Goal: Browse casually

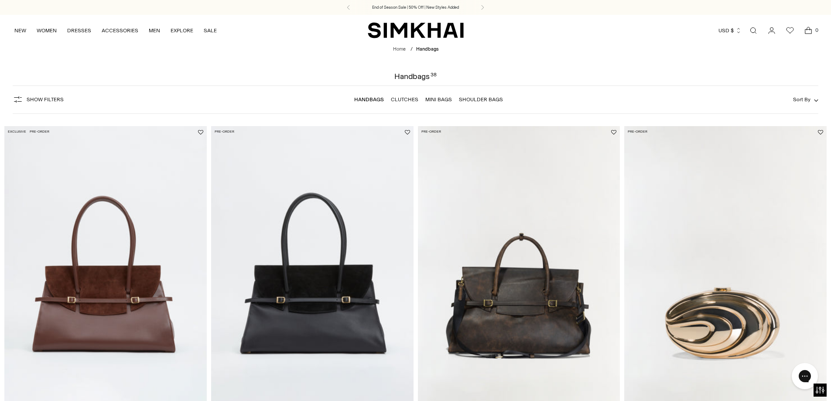
click at [0, 0] on img "River Leather Weekender Tote" at bounding box center [0, 0] width 0 height 0
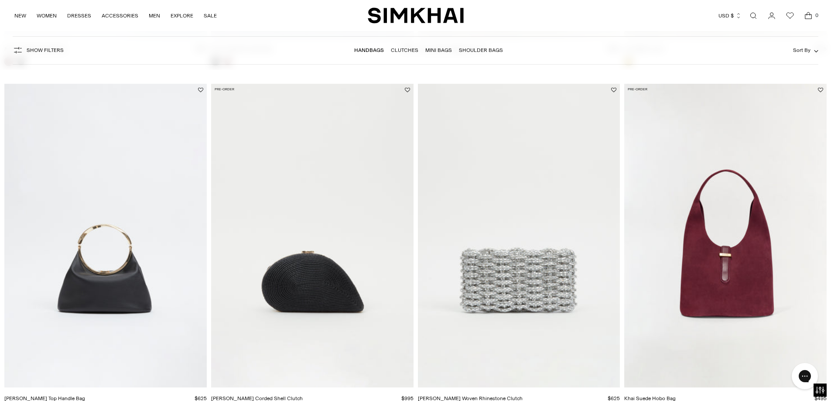
scroll to position [393, 0]
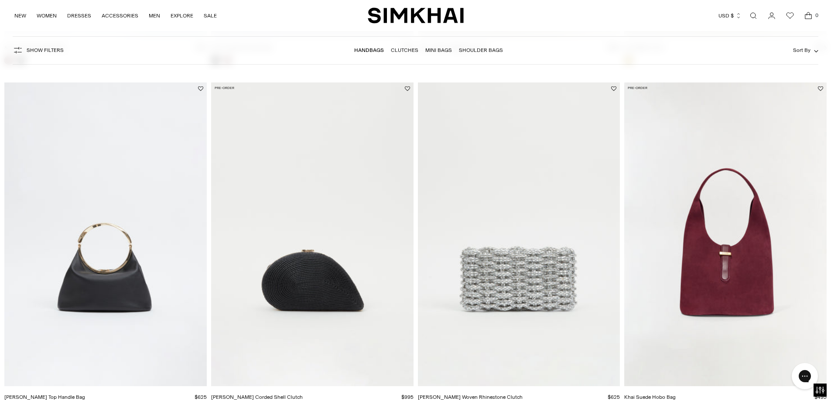
click at [0, 0] on img "Morgan Woven Rhinestone Clutch" at bounding box center [0, 0] width 0 height 0
click at [0, 0] on img "Bridget Corded Shell Clutch" at bounding box center [0, 0] width 0 height 0
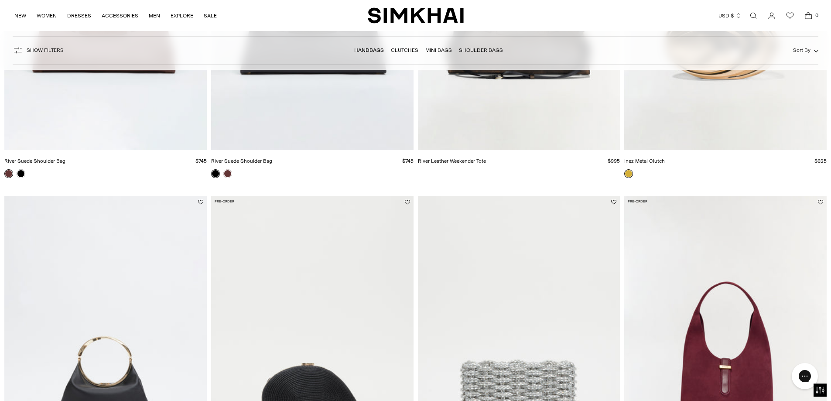
scroll to position [218, 0]
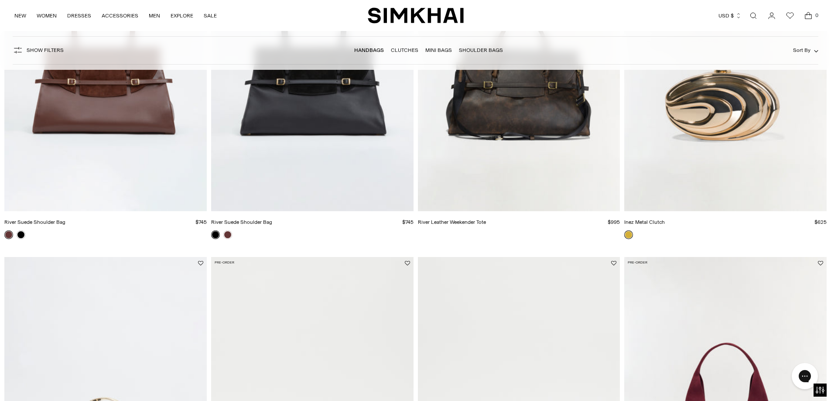
click at [439, 51] on link "Mini Bags" at bounding box center [438, 50] width 27 height 6
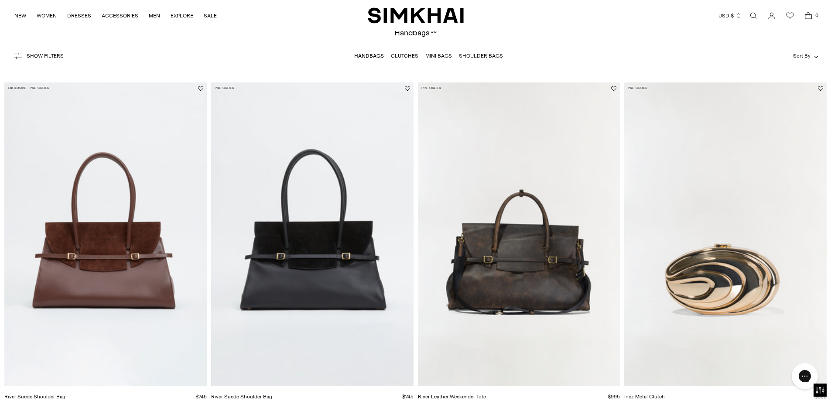
click at [435, 54] on link "Mini Bags" at bounding box center [438, 56] width 27 height 6
click at [0, 0] on img "River Suede Shoulder Bag" at bounding box center [0, 0] width 0 height 0
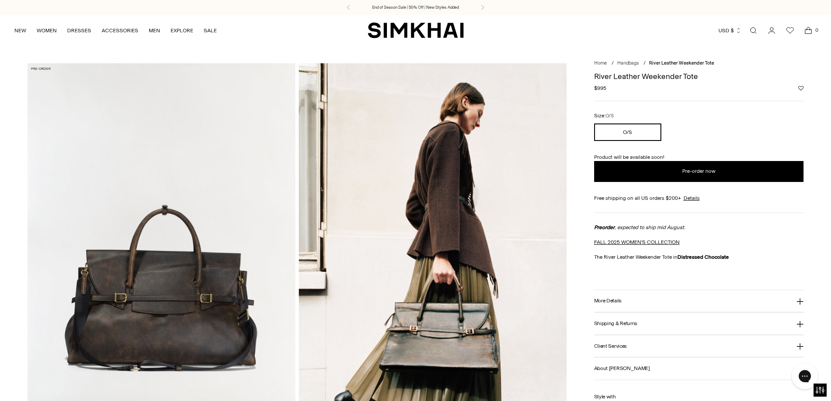
click at [802, 301] on icon at bounding box center [800, 301] width 7 height 7
drag, startPoint x: 341, startPoint y: 247, endPoint x: 589, endPoint y: 240, distance: 247.9
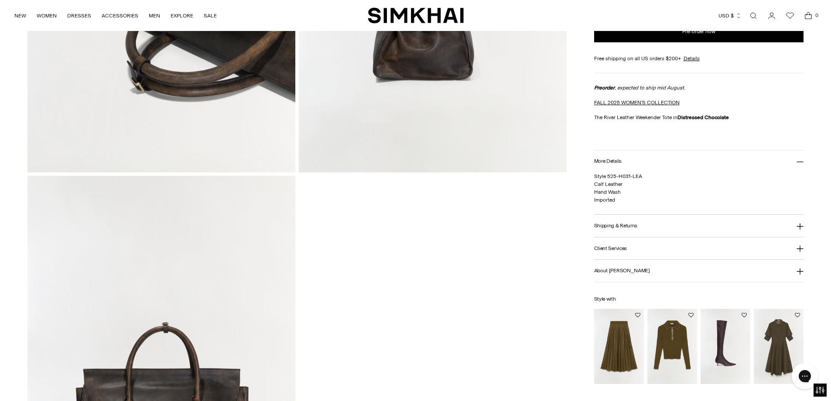
scroll to position [873, 0]
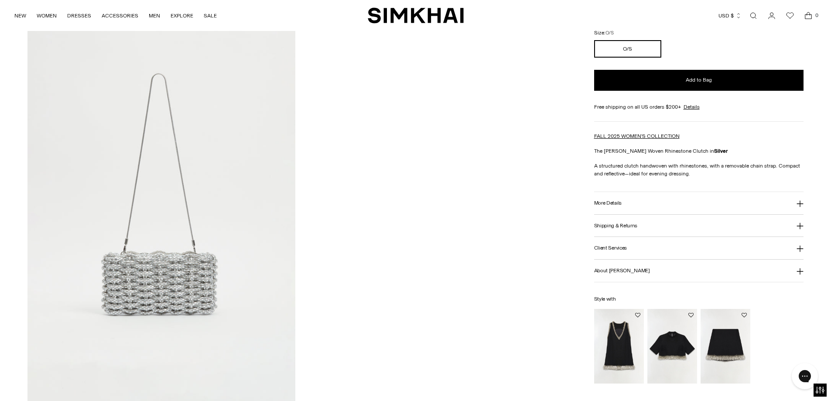
scroll to position [524, 0]
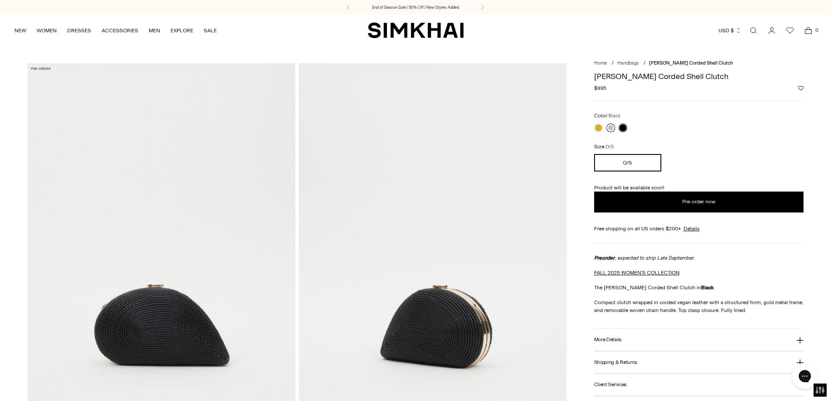
click at [612, 128] on link at bounding box center [610, 127] width 9 height 9
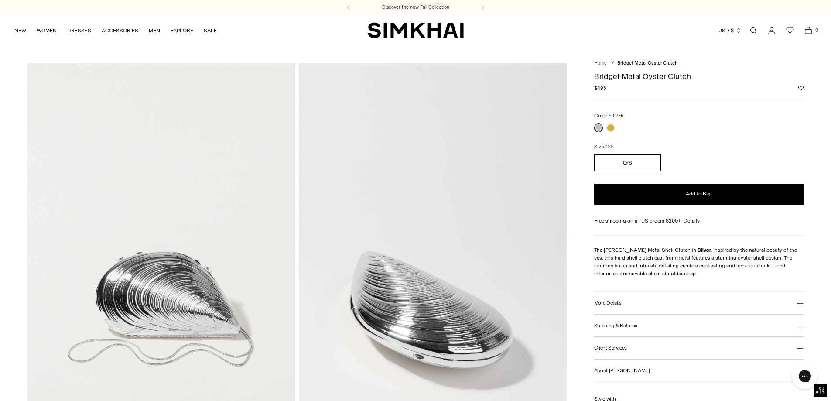
click at [598, 125] on link at bounding box center [598, 127] width 9 height 9
click at [613, 127] on link at bounding box center [610, 127] width 9 height 9
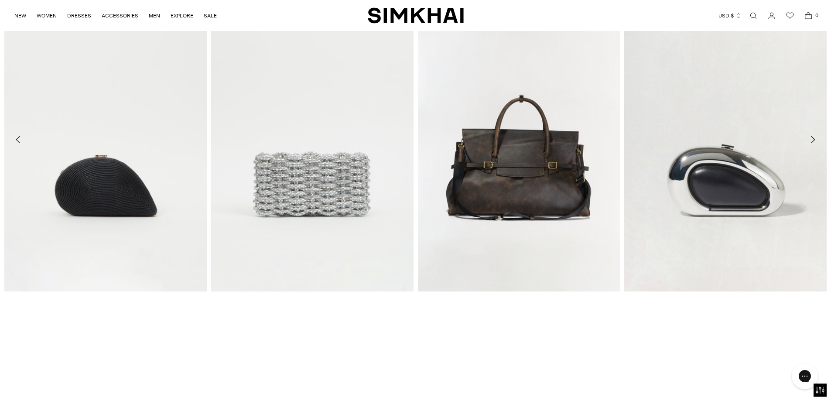
scroll to position [1134, 0]
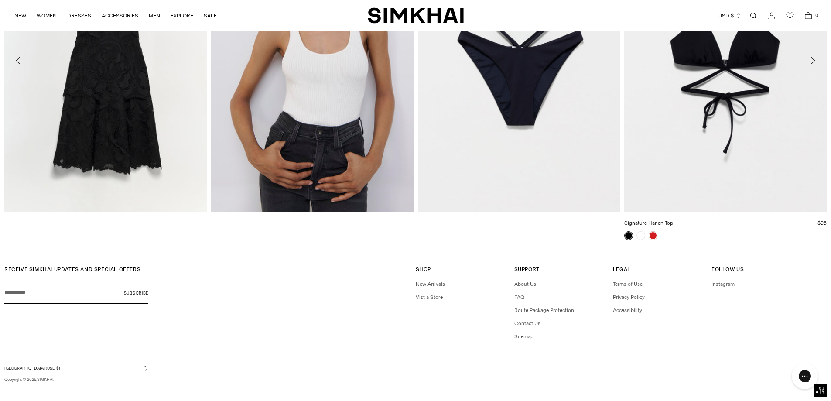
scroll to position [1384, 0]
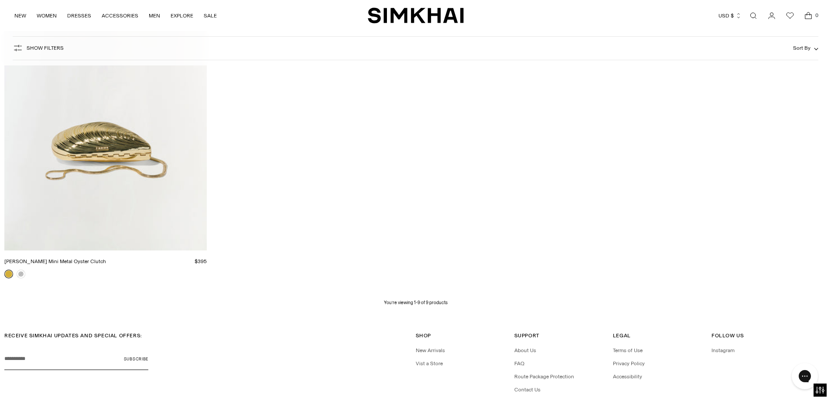
scroll to position [644, 0]
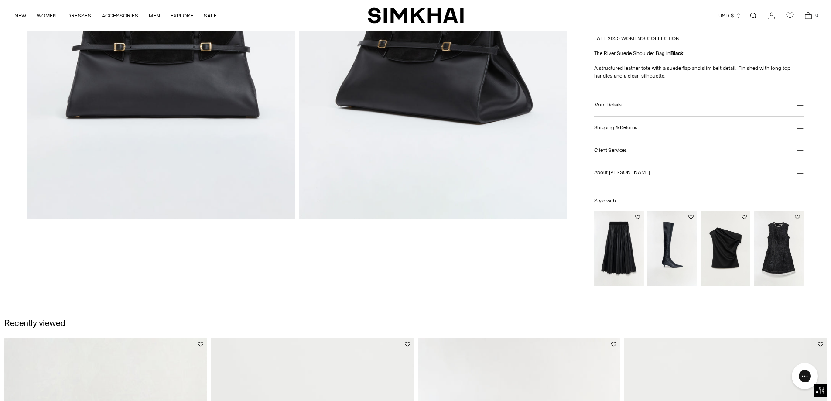
scroll to position [131, 0]
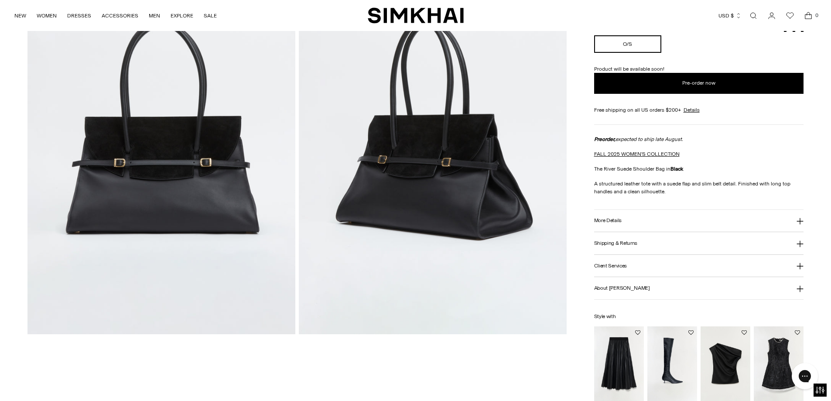
click at [513, 226] on img at bounding box center [433, 133] width 268 height 402
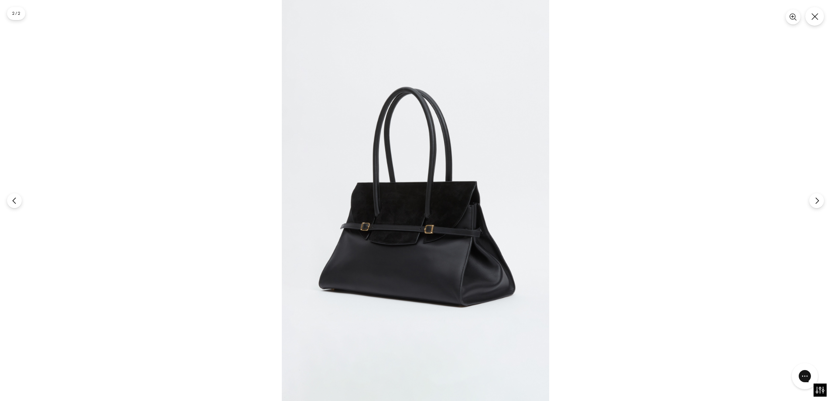
click at [171, 200] on div at bounding box center [415, 200] width 831 height 401
